Goal: Check status: Check status

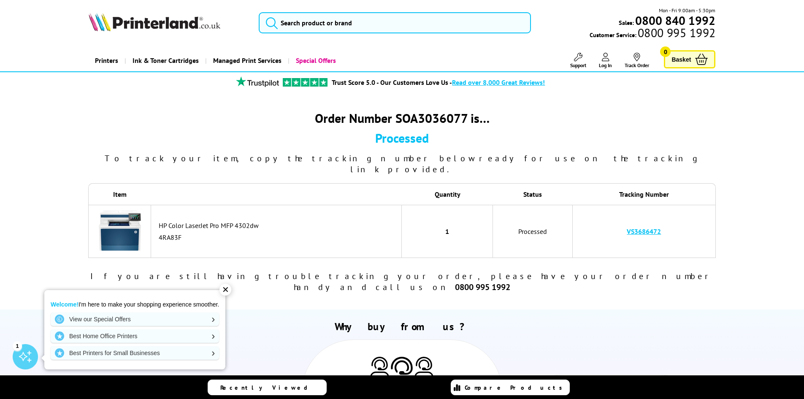
click at [224, 293] on div "✕" at bounding box center [225, 290] width 12 height 12
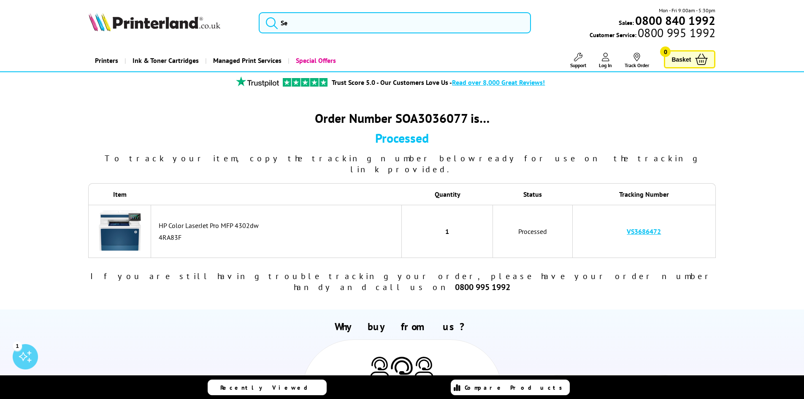
click at [650, 227] on link "VS3686472" at bounding box center [644, 231] width 34 height 8
click at [573, 62] on span "Support" at bounding box center [578, 65] width 16 height 6
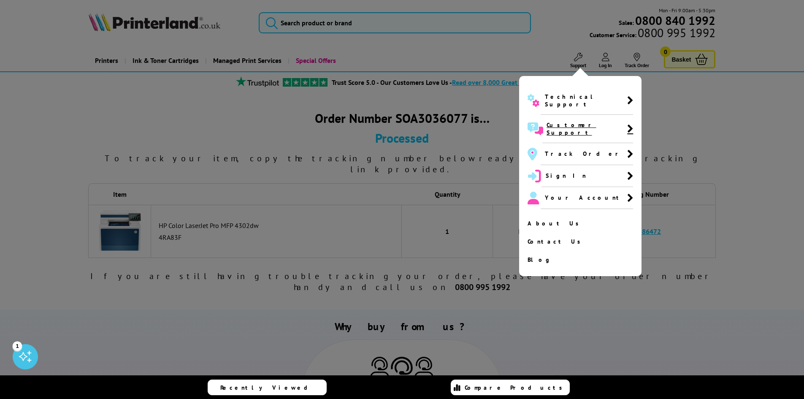
click at [564, 121] on span "Customer Support" at bounding box center [586, 128] width 81 height 15
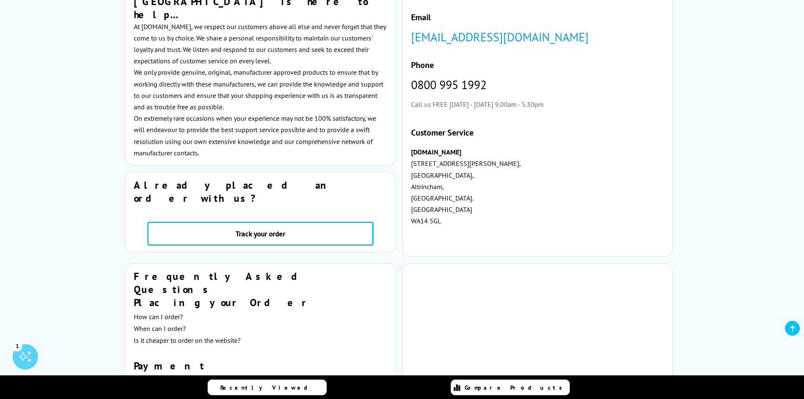
scroll to position [42, 0]
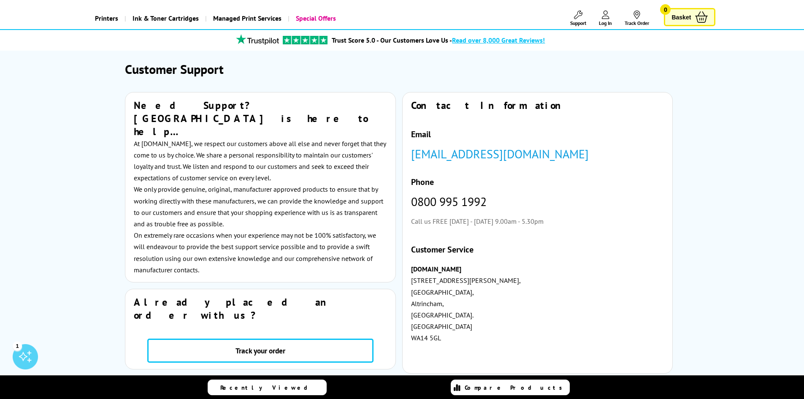
click at [446, 152] on link "customer.service@printerland.co.uk" at bounding box center [500, 154] width 178 height 16
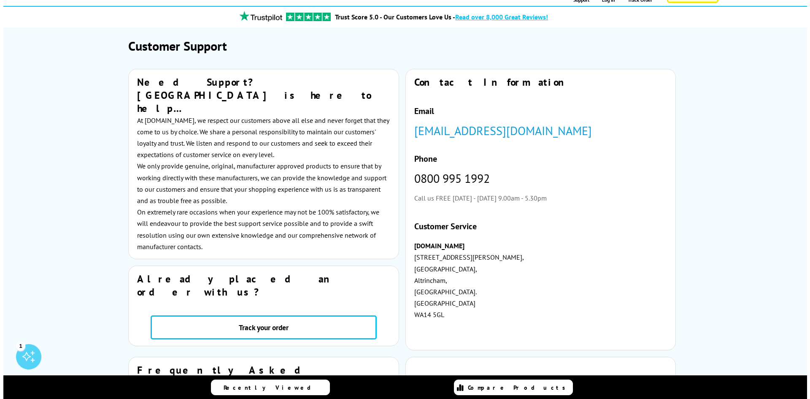
scroll to position [0, 0]
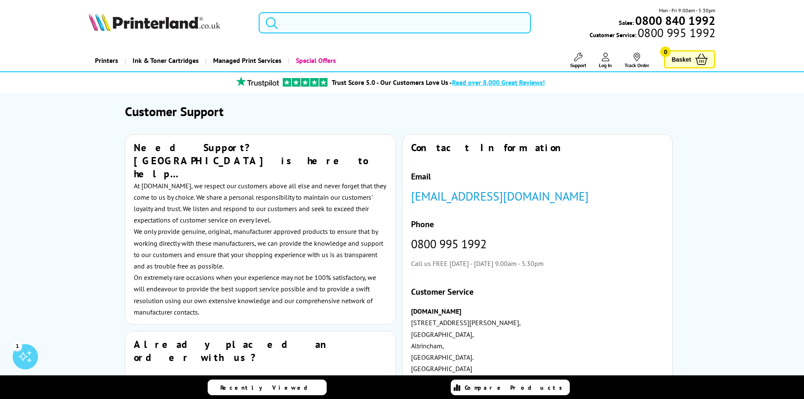
click at [376, 29] on input "search" at bounding box center [395, 22] width 272 height 21
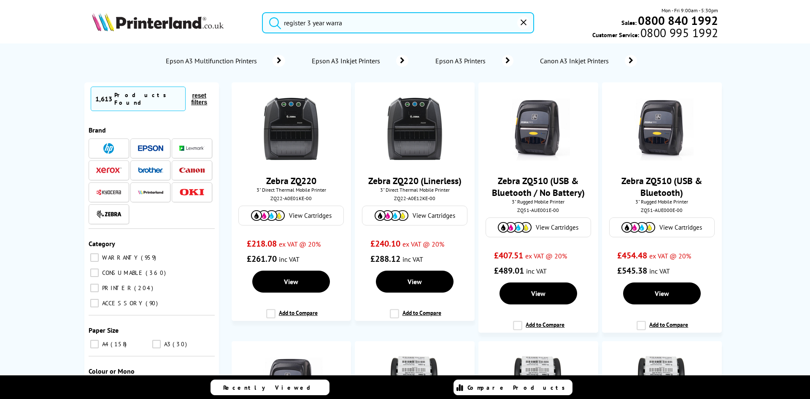
type input "register 3 year warran"
